Goal: Information Seeking & Learning: Learn about a topic

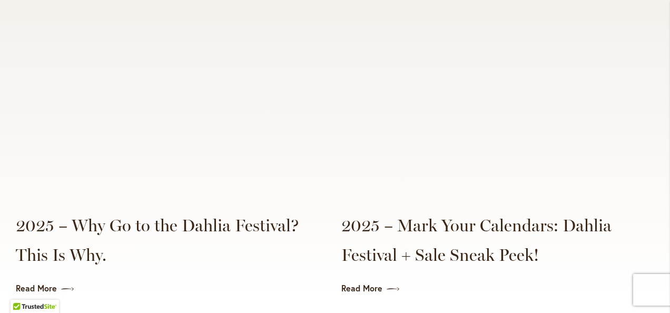
scroll to position [2533, 0]
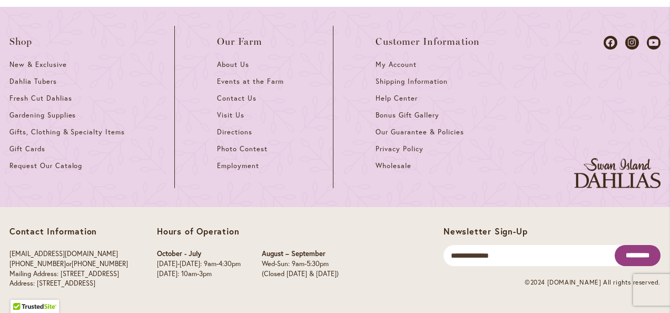
scroll to position [1160, 0]
